Goal: Go to known website: Access a specific website the user already knows

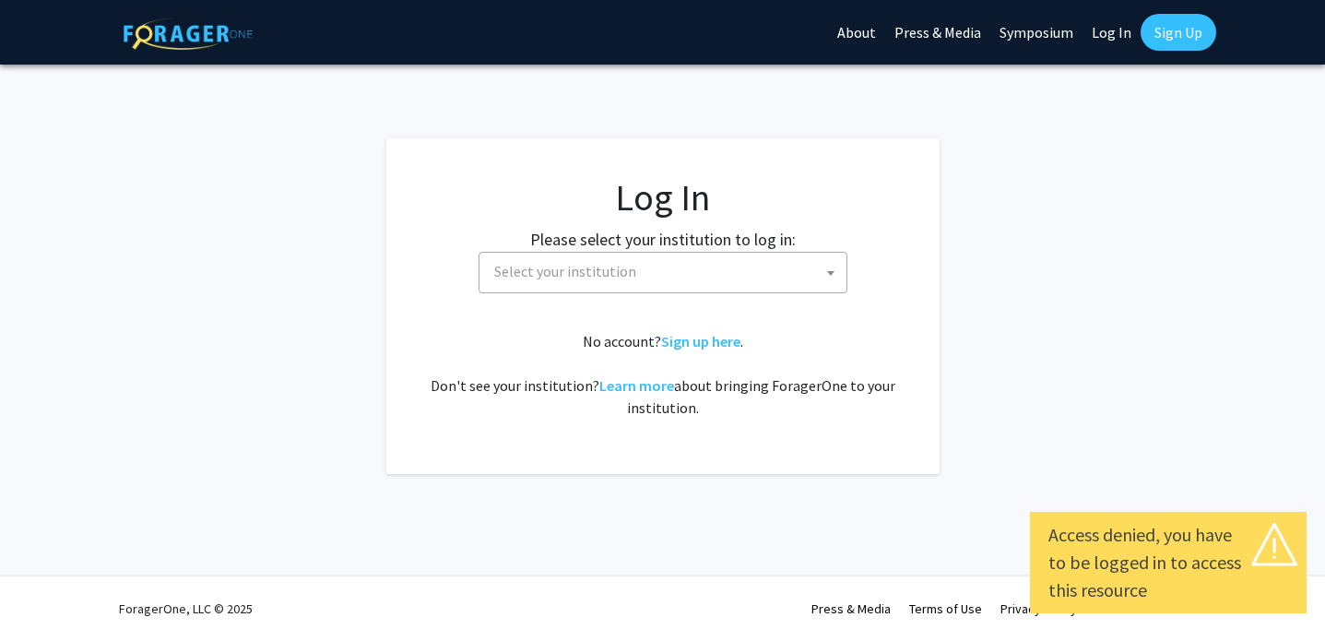
select select
click at [698, 278] on span "Select your institution" at bounding box center [667, 272] width 360 height 38
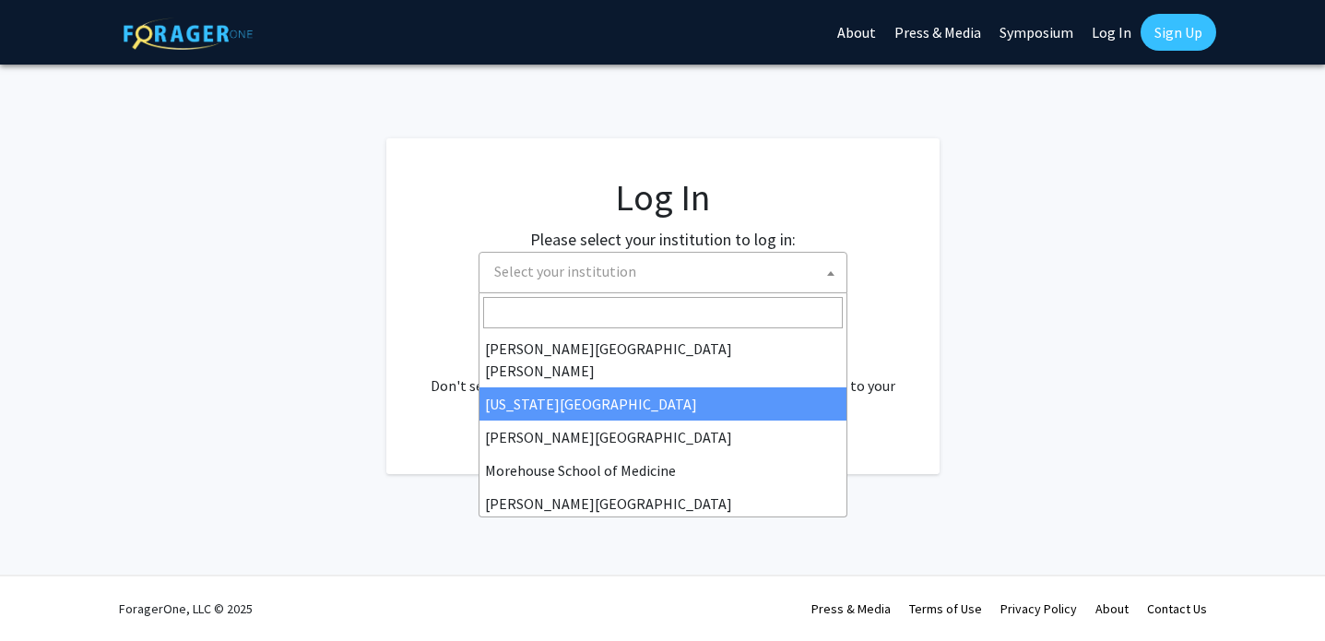
scroll to position [645, 0]
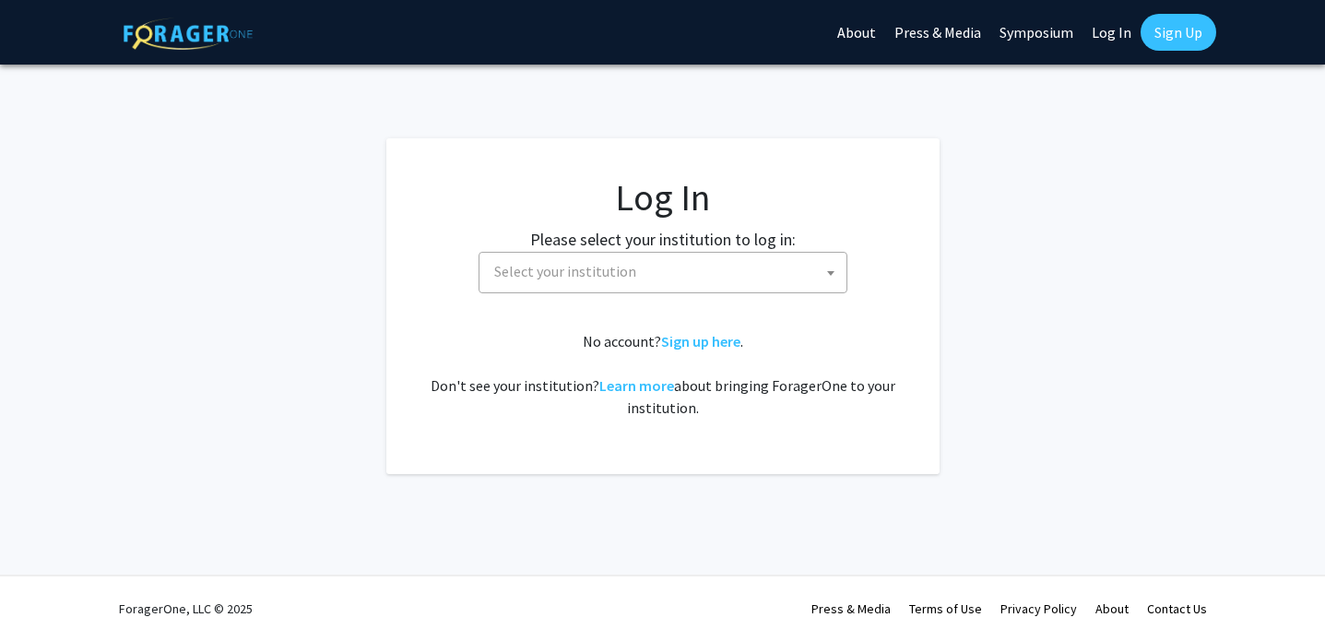
click at [939, 246] on fg-login "Log In Please select your institution to log in: [GEOGRAPHIC_DATA] [GEOGRAPHIC_…" at bounding box center [662, 306] width 1325 height 336
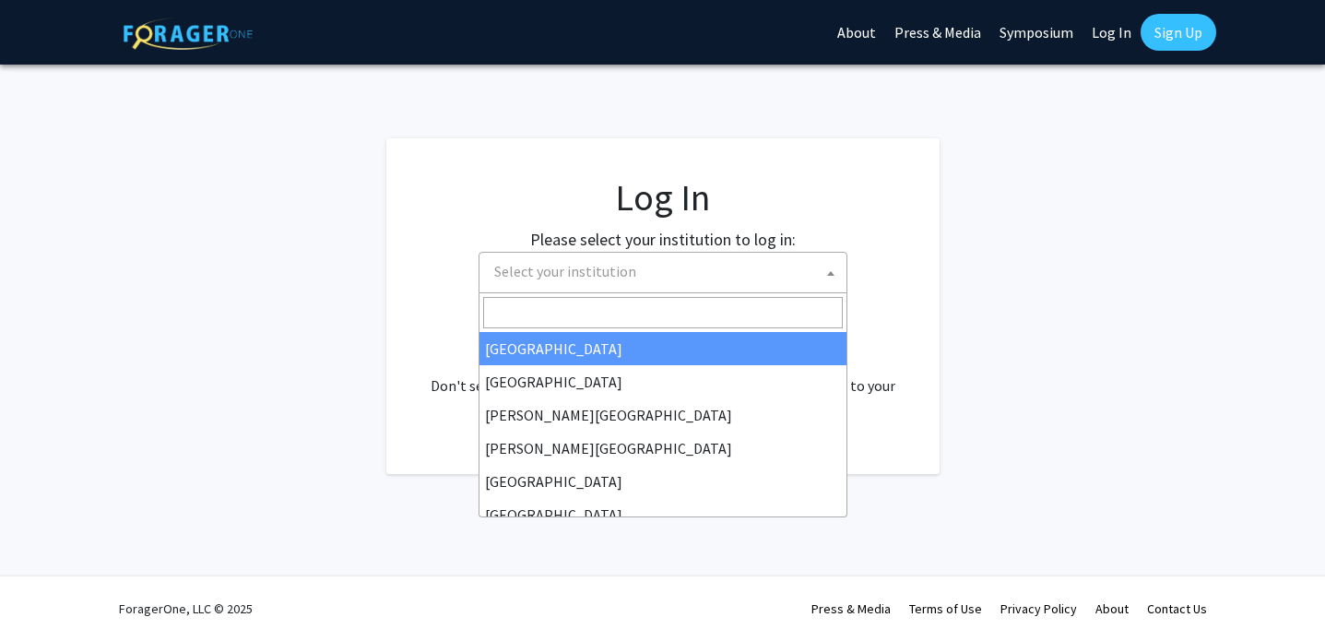
click at [741, 287] on span "Select your institution" at bounding box center [667, 272] width 360 height 38
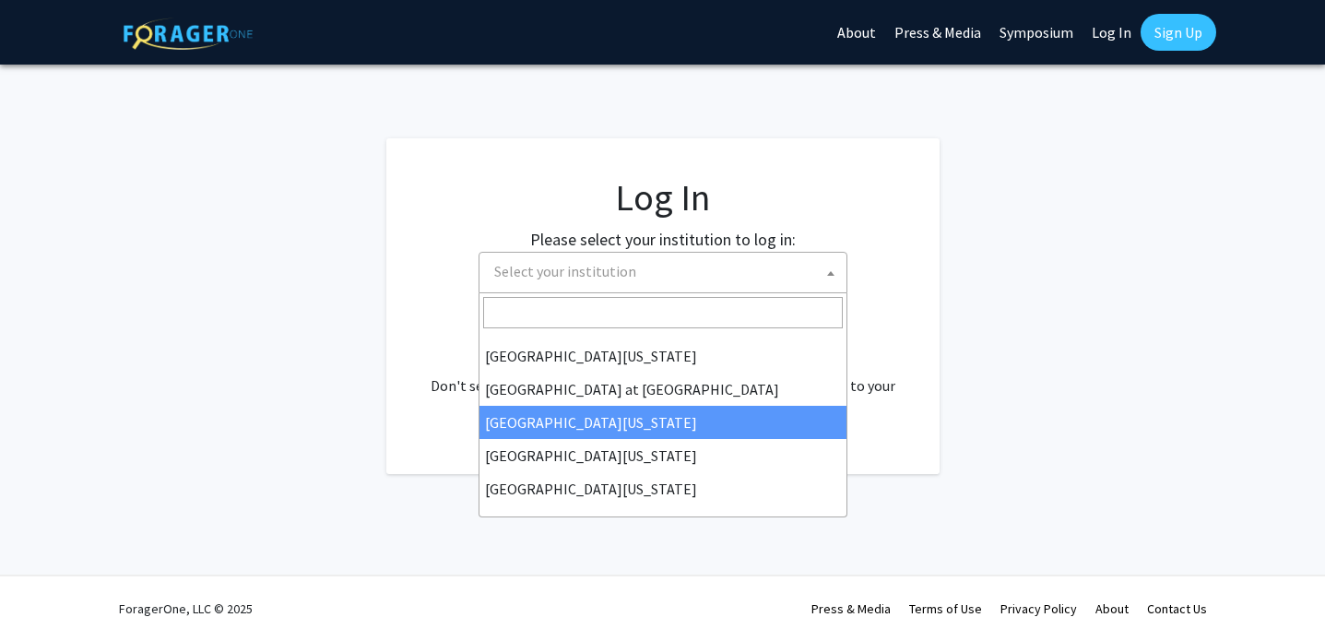
click at [1078, 286] on fg-login "Log In Please select your institution to log in: [GEOGRAPHIC_DATA] [GEOGRAPHIC_…" at bounding box center [662, 306] width 1325 height 336
